Goal: Task Accomplishment & Management: Use online tool/utility

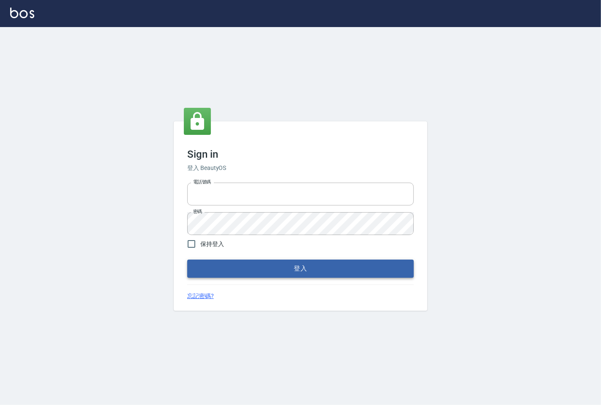
type input "25331148"
click at [316, 264] on button "登入" at bounding box center [300, 268] width 226 height 18
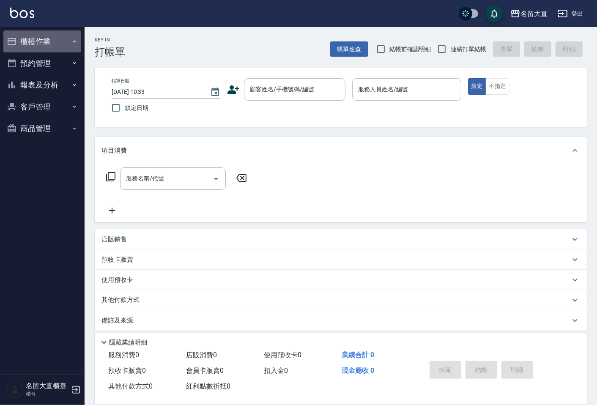
click at [54, 33] on button "櫃檯作業" at bounding box center [42, 41] width 78 height 22
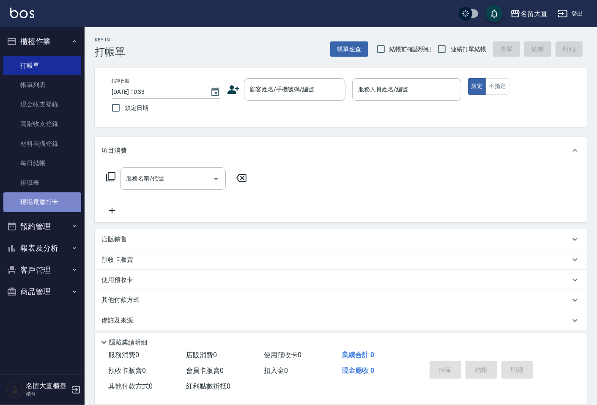
click at [31, 199] on link "現場電腦打卡" at bounding box center [42, 201] width 78 height 19
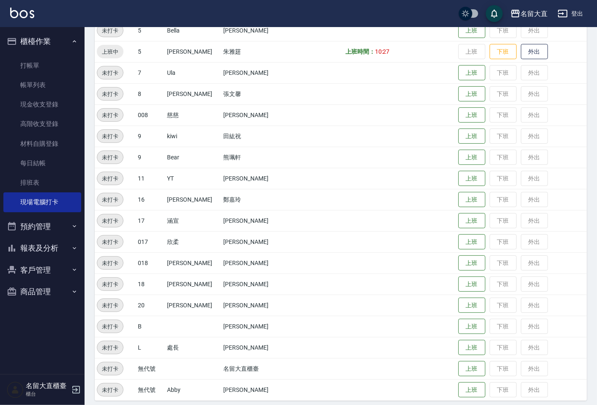
scroll to position [164, 0]
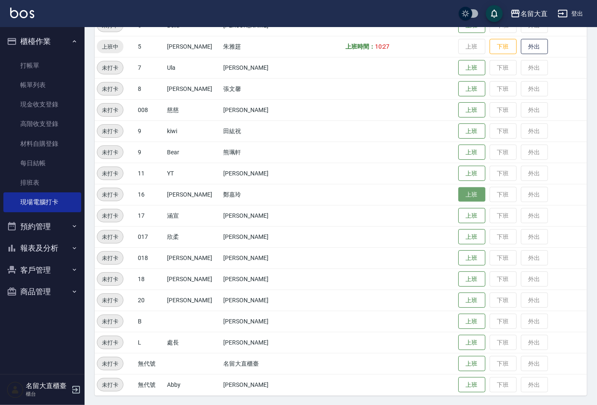
click at [458, 190] on button "上班" at bounding box center [471, 194] width 27 height 15
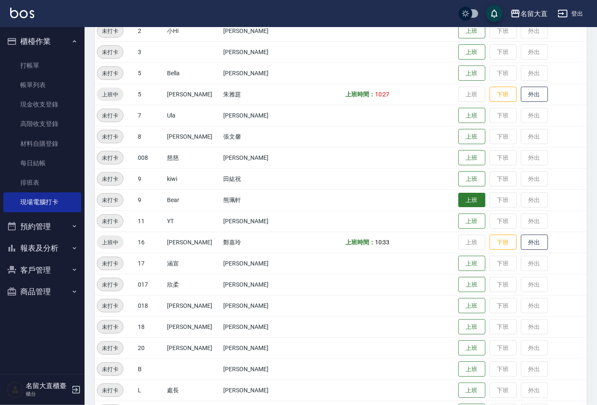
scroll to position [117, 0]
click at [458, 281] on button "上班" at bounding box center [471, 283] width 27 height 15
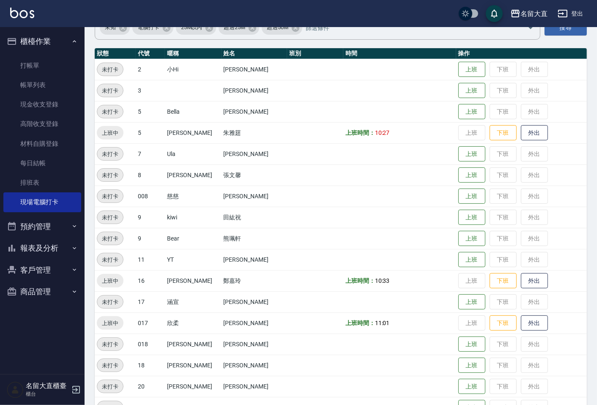
scroll to position [23, 0]
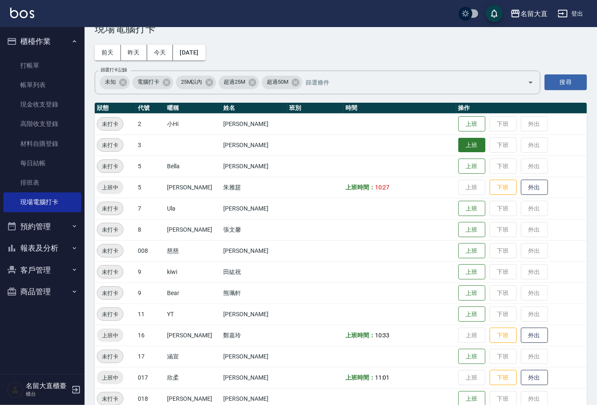
click at [458, 143] on button "上班" at bounding box center [471, 145] width 27 height 15
